Goal: Transaction & Acquisition: Obtain resource

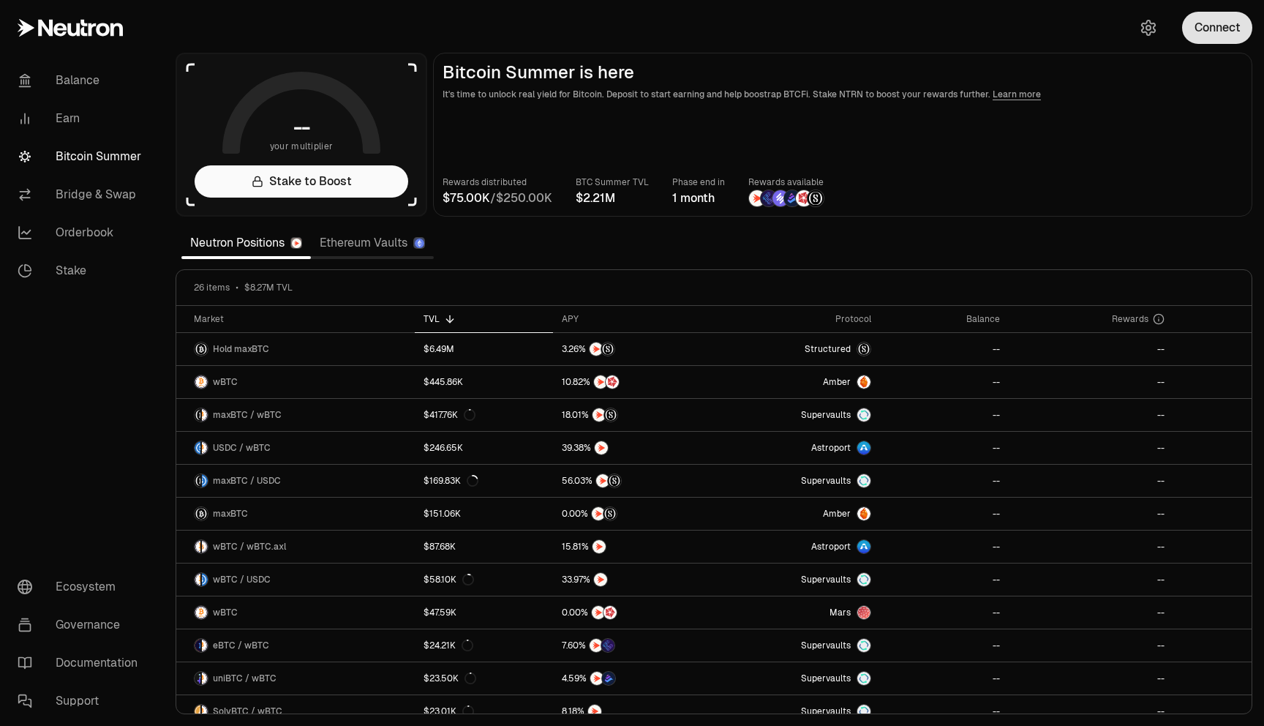
click at [1203, 33] on button "Connect" at bounding box center [1217, 28] width 70 height 32
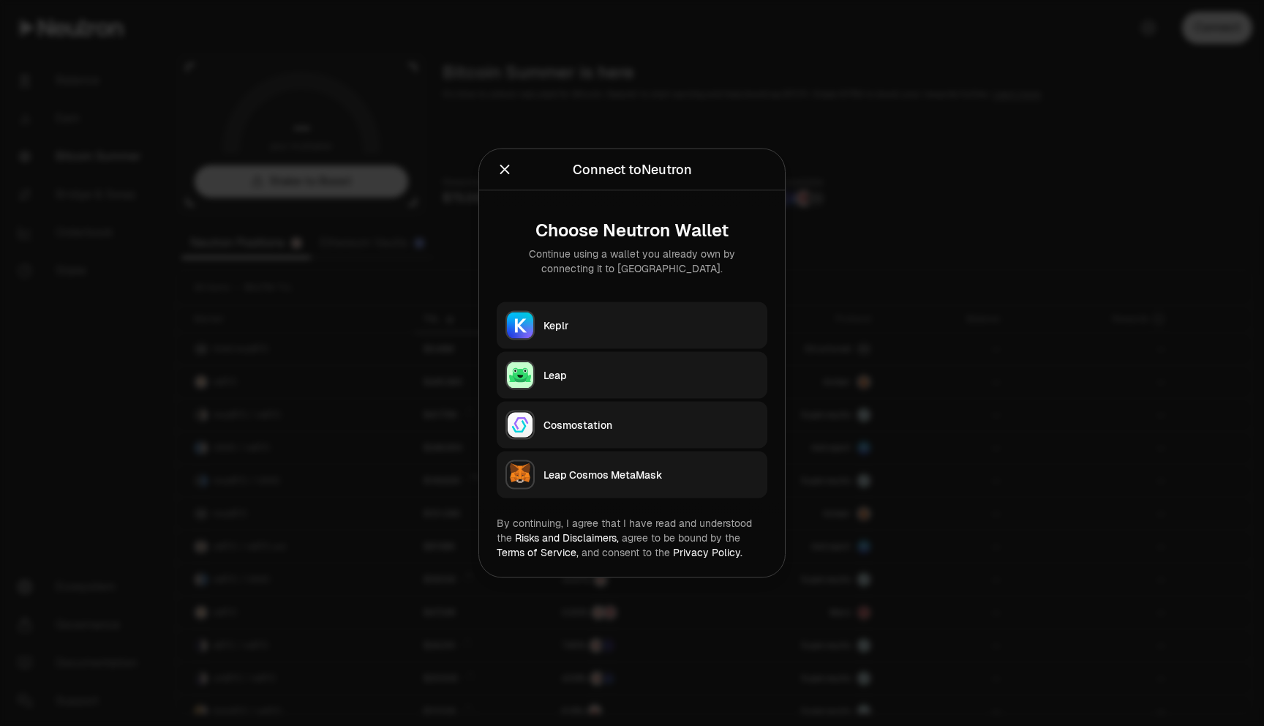
click at [628, 328] on div "Keplr" at bounding box center [650, 325] width 215 height 15
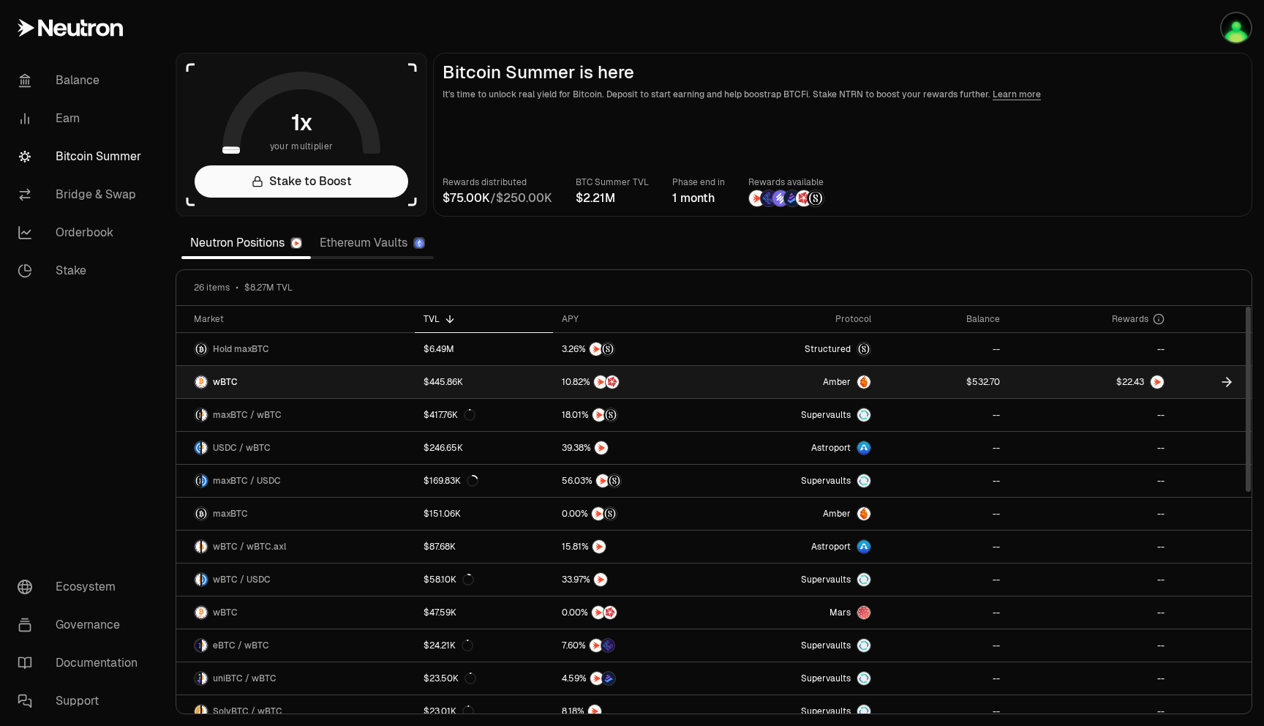
click at [1178, 374] on link at bounding box center [1212, 382] width 78 height 32
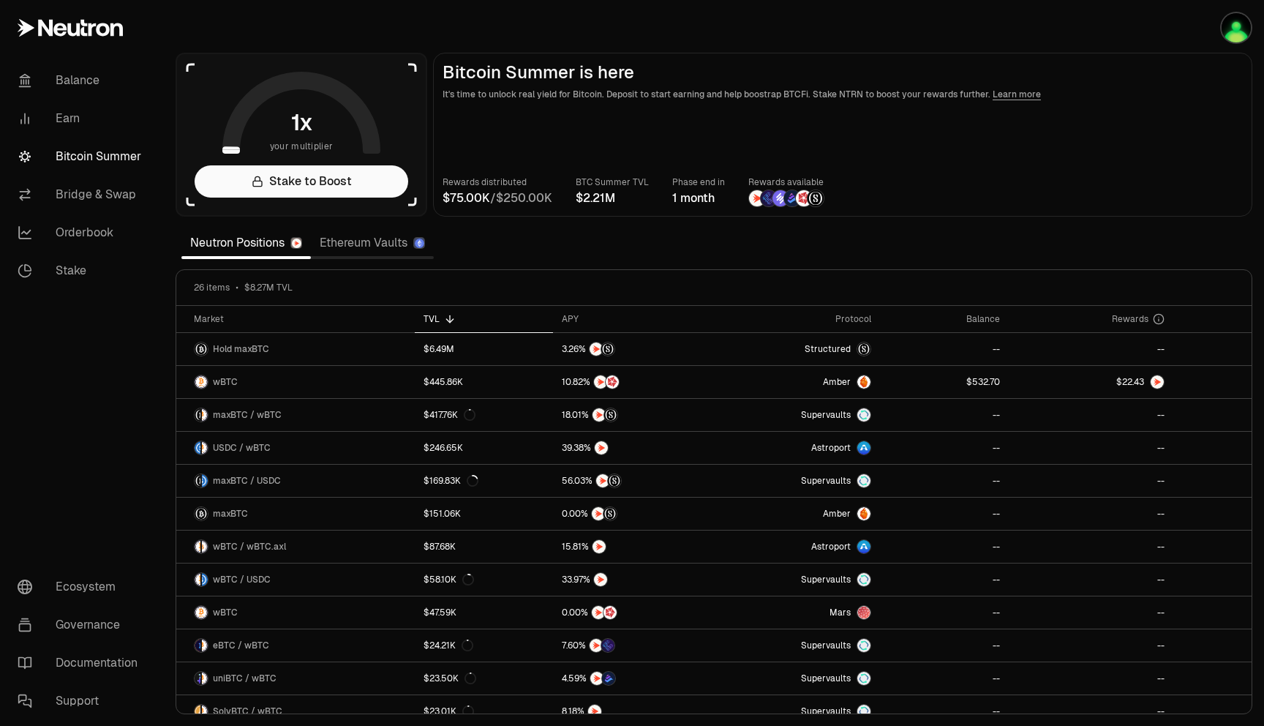
click at [394, 245] on link "Ethereum Vaults" at bounding box center [372, 242] width 123 height 29
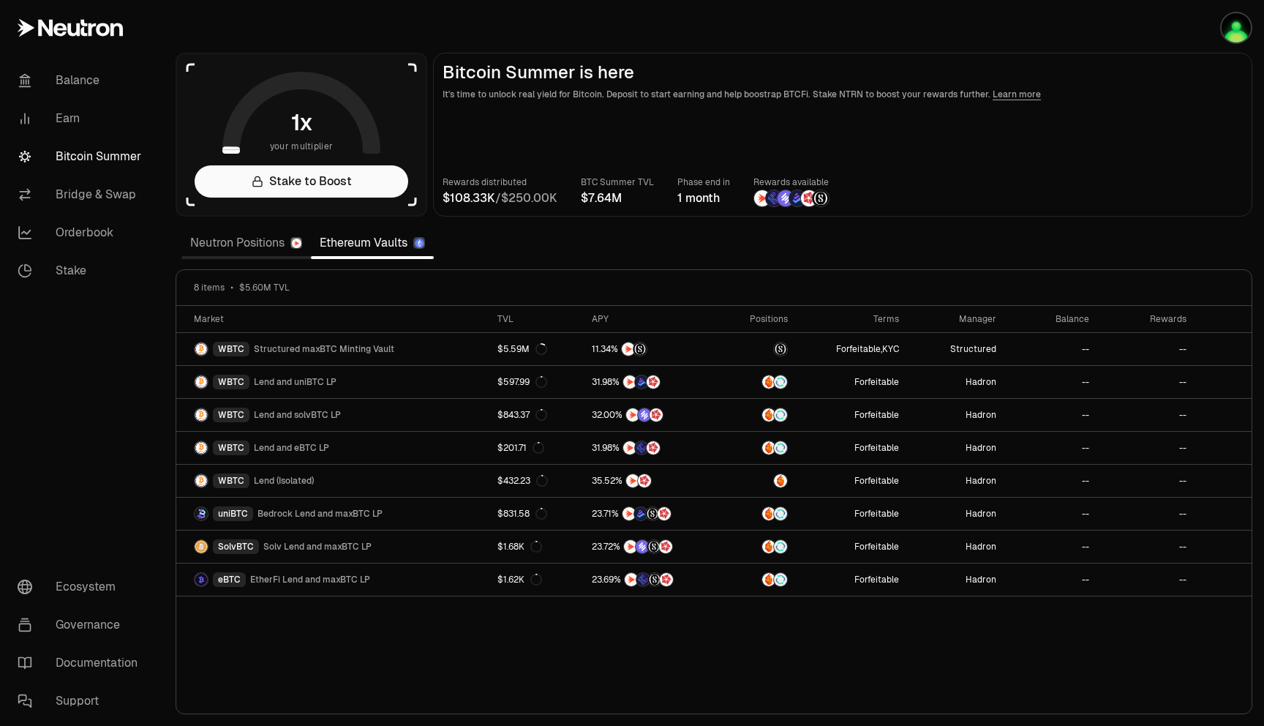
click at [258, 248] on link "Neutron Positions" at bounding box center [245, 242] width 129 height 29
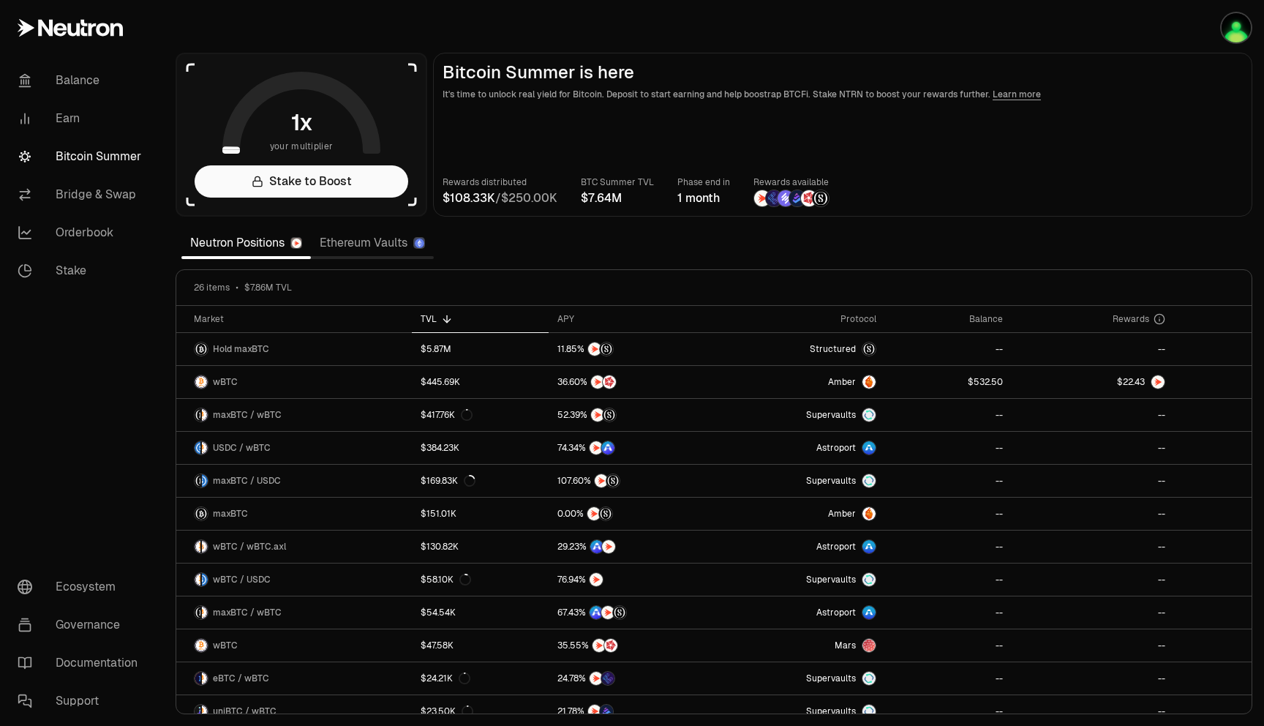
click at [378, 89] on icon at bounding box center [301, 113] width 158 height 82
click at [866, 129] on main "Bitcoin Summer is here It's time to unlock real yield for Bitcoin. Deposit to s…" at bounding box center [842, 135] width 819 height 164
